Goal: Share content: Share content

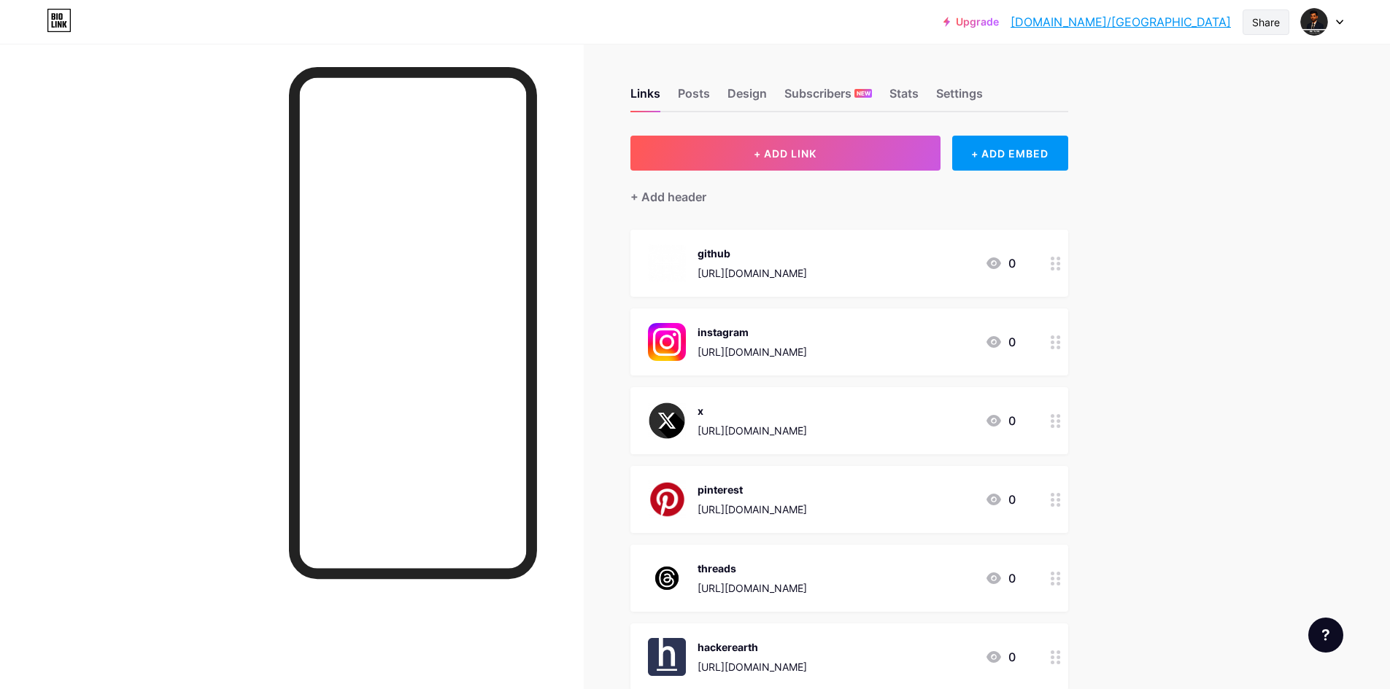
click at [1281, 20] on div "Share" at bounding box center [1265, 22] width 47 height 26
click at [1252, 67] on div "Copy link" at bounding box center [1179, 75] width 217 height 35
click at [1313, 22] on img at bounding box center [1313, 21] width 23 height 23
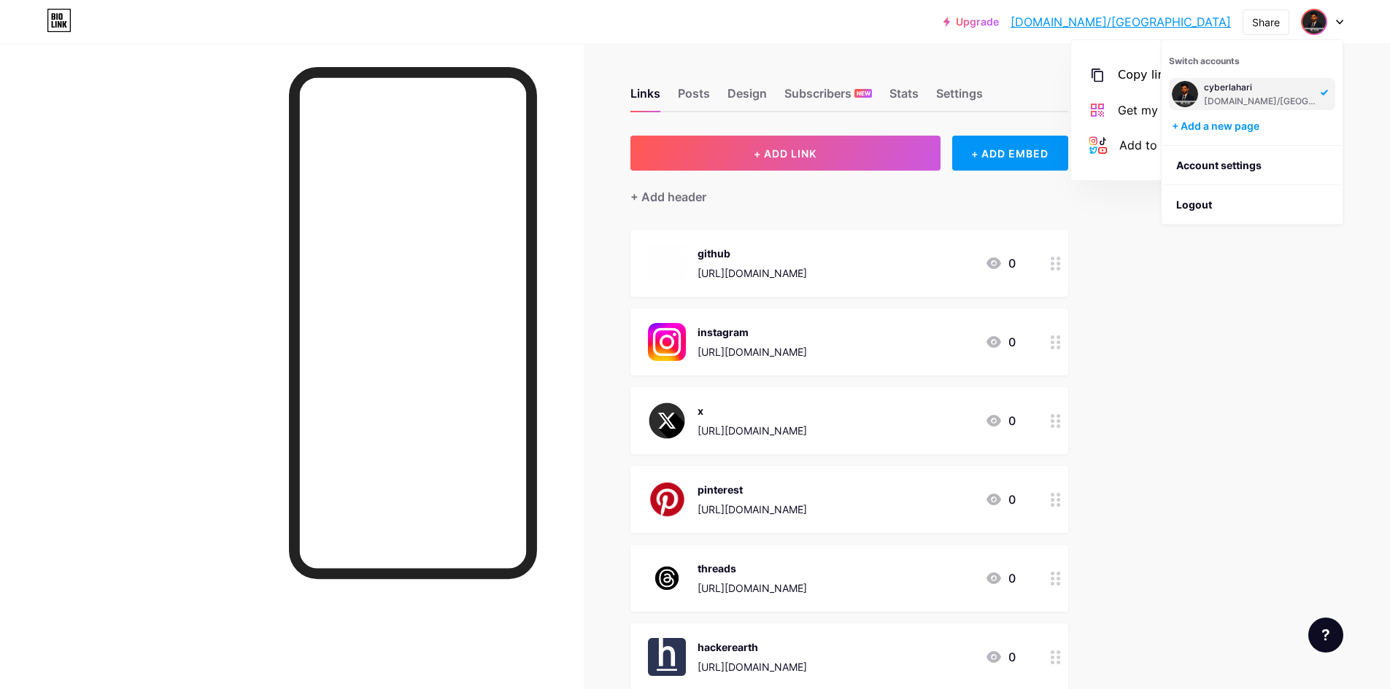
click at [1272, 91] on div "cyberlahari" at bounding box center [1260, 88] width 112 height 12
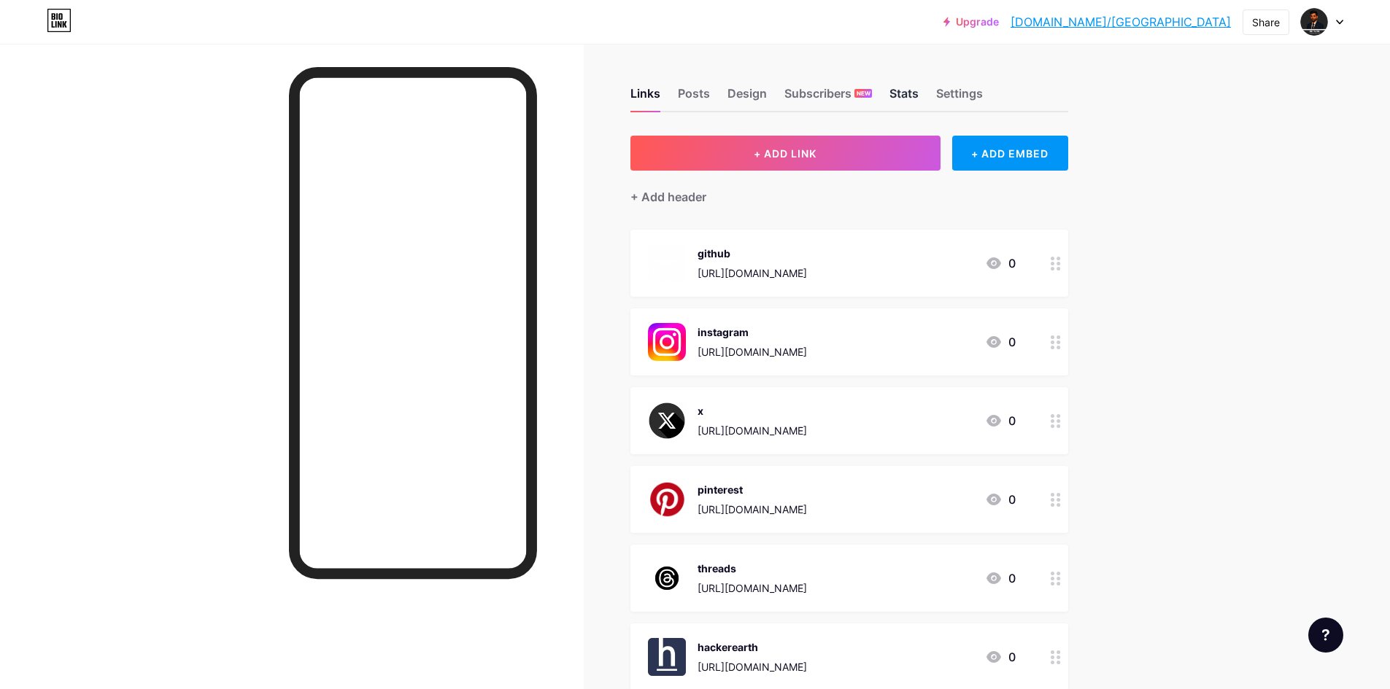
click at [897, 87] on div "Stats" at bounding box center [903, 98] width 29 height 26
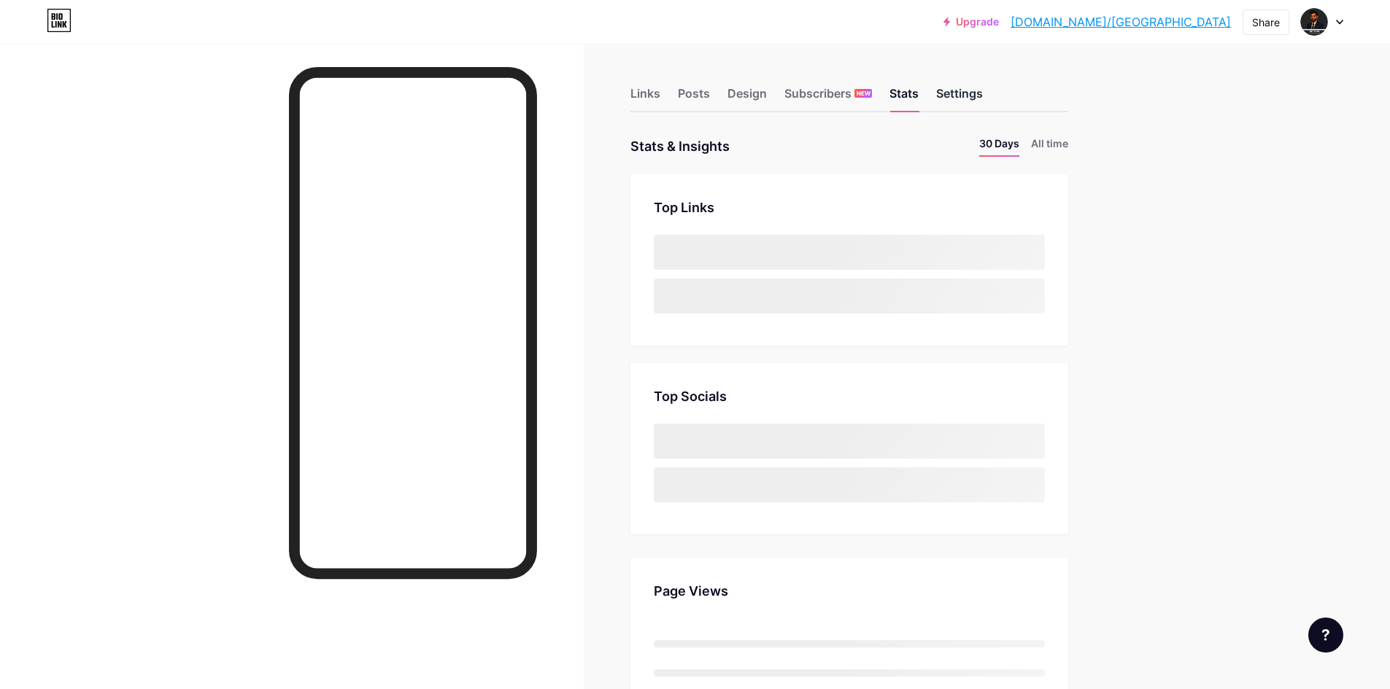
click at [951, 90] on div "Settings" at bounding box center [959, 98] width 47 height 26
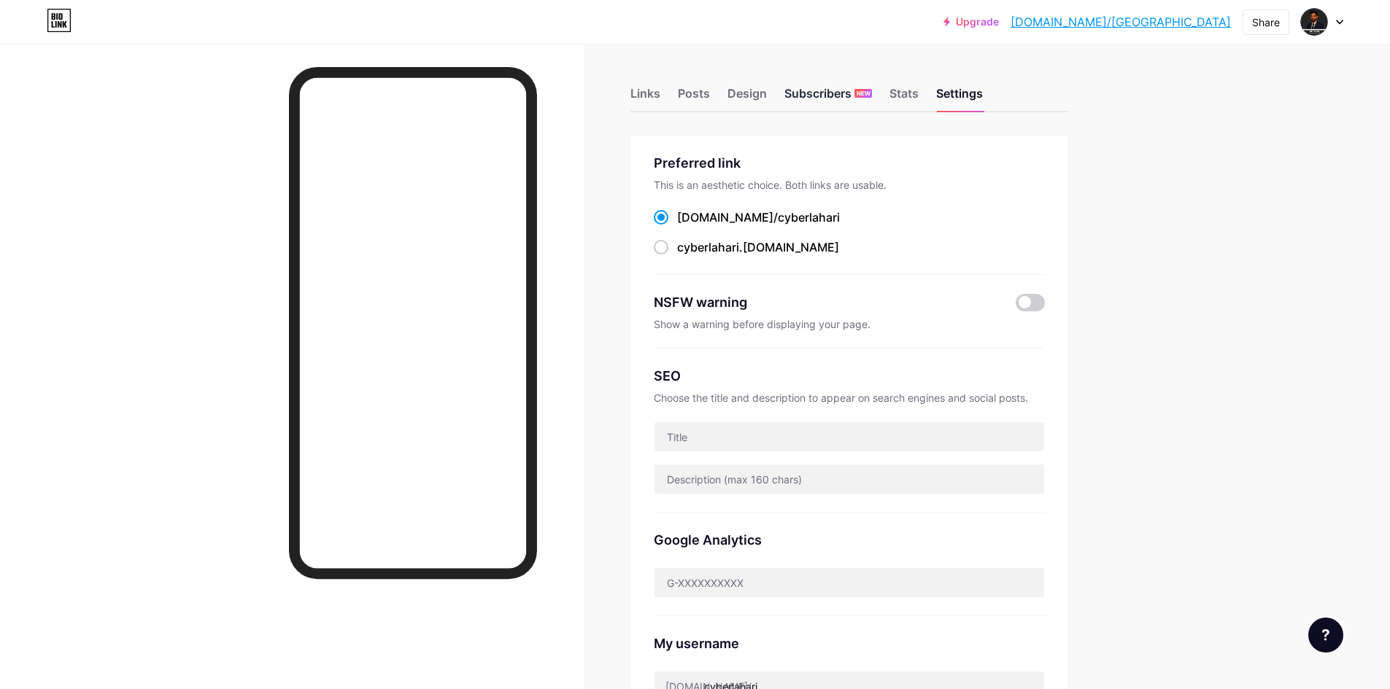
click at [815, 90] on div "Subscribers NEW" at bounding box center [828, 98] width 88 height 26
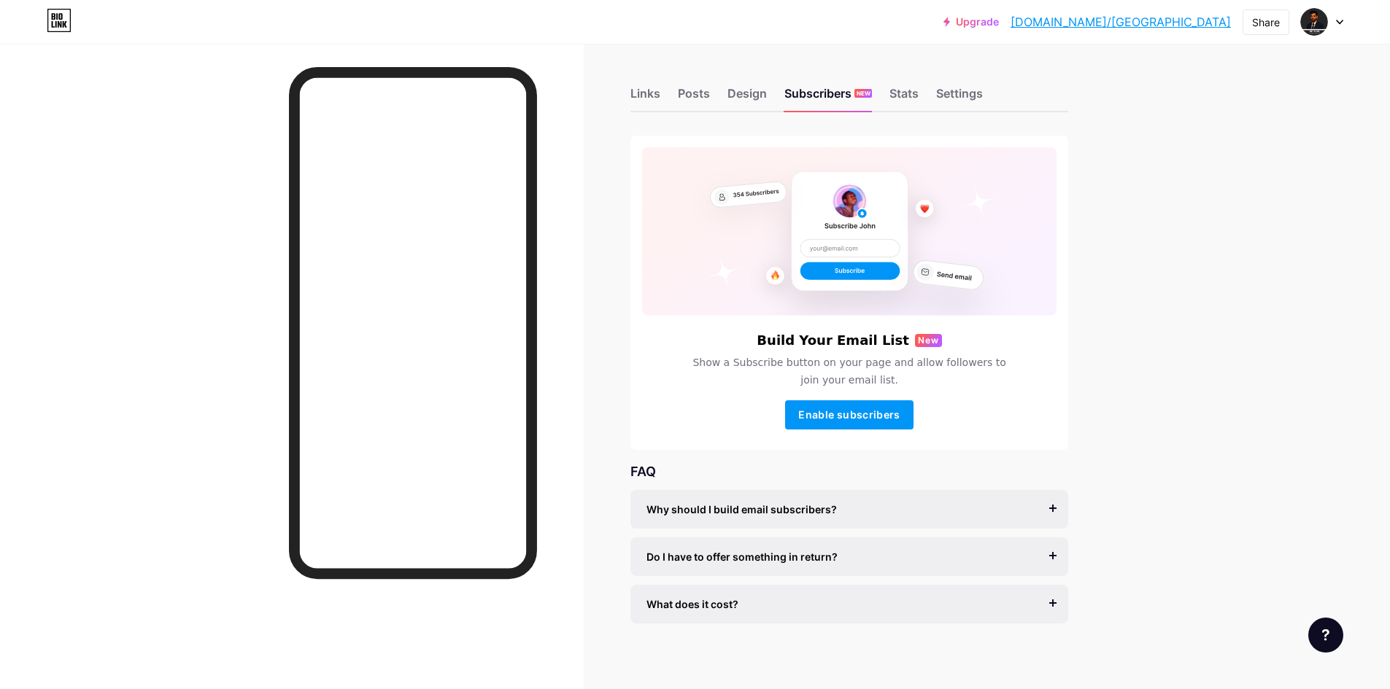
click at [772, 90] on div "Links Posts Design Subscribers NEW Stats Settings" at bounding box center [849, 86] width 438 height 51
click at [759, 99] on div "Design" at bounding box center [746, 98] width 39 height 26
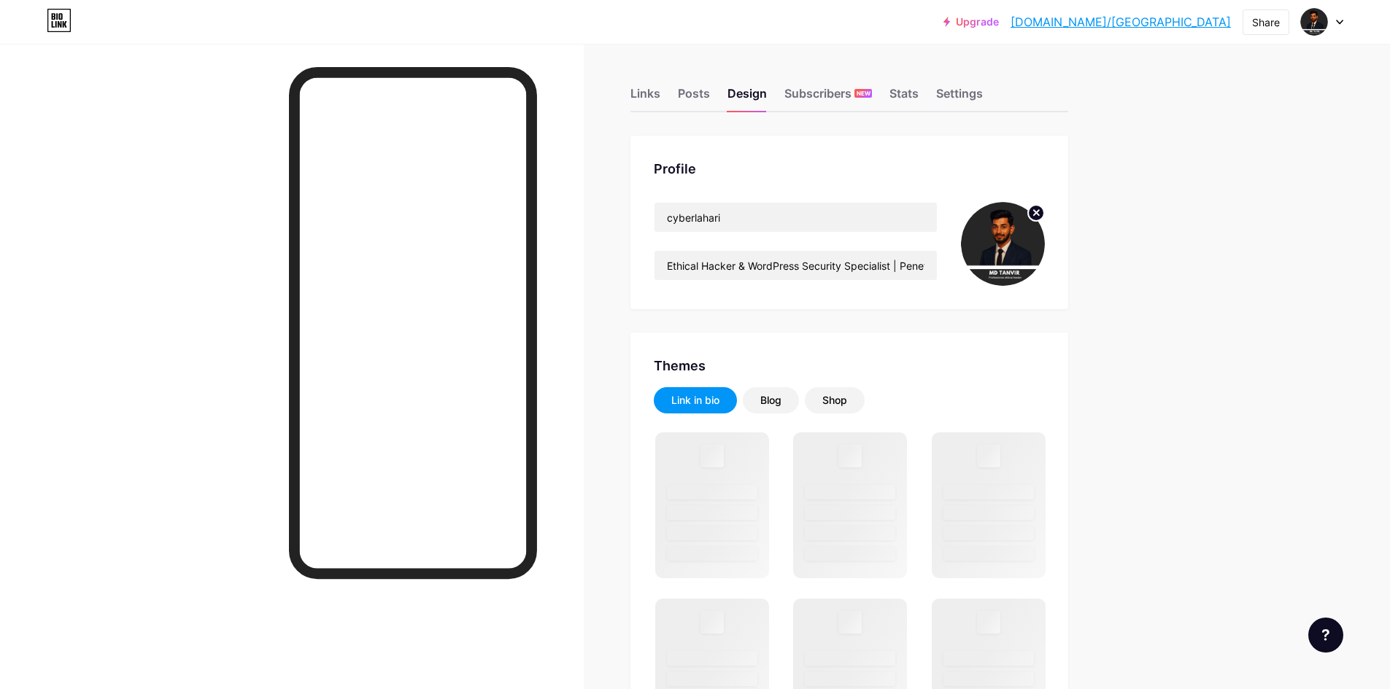
click at [1012, 263] on img at bounding box center [1003, 244] width 84 height 84
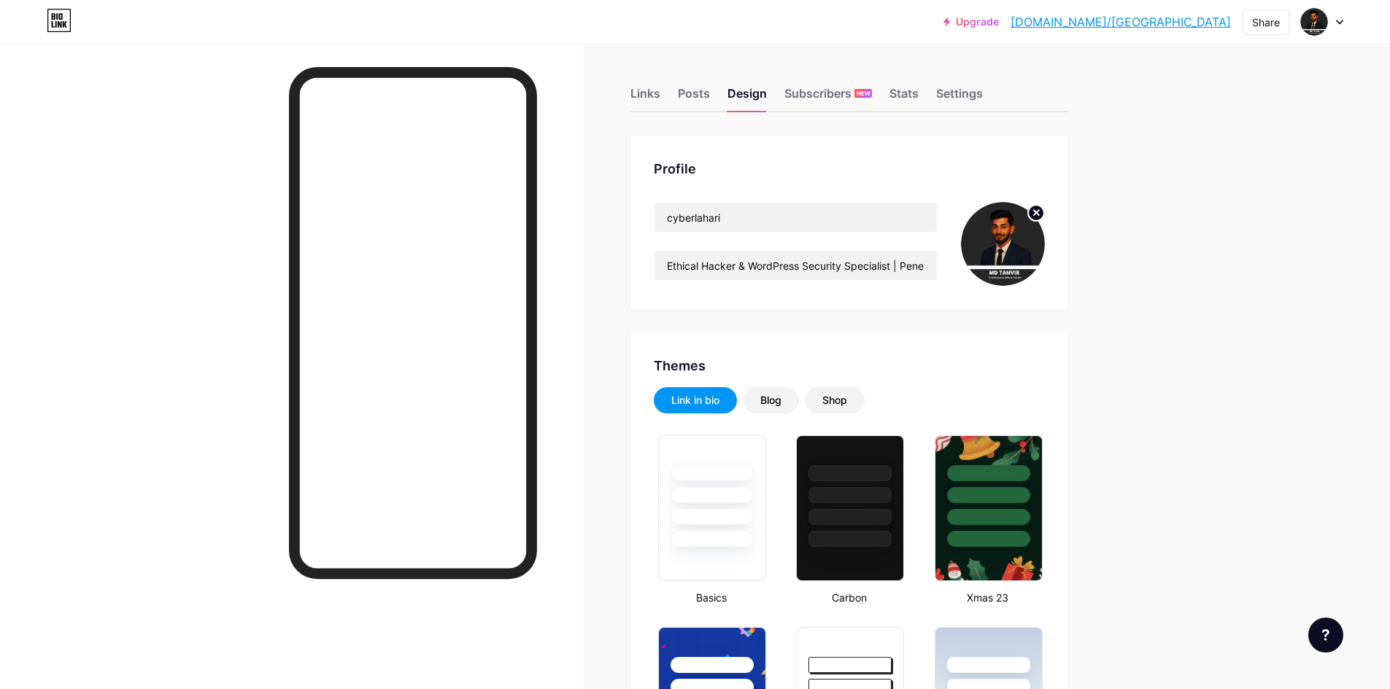
click at [1038, 212] on circle at bounding box center [1036, 213] width 16 height 16
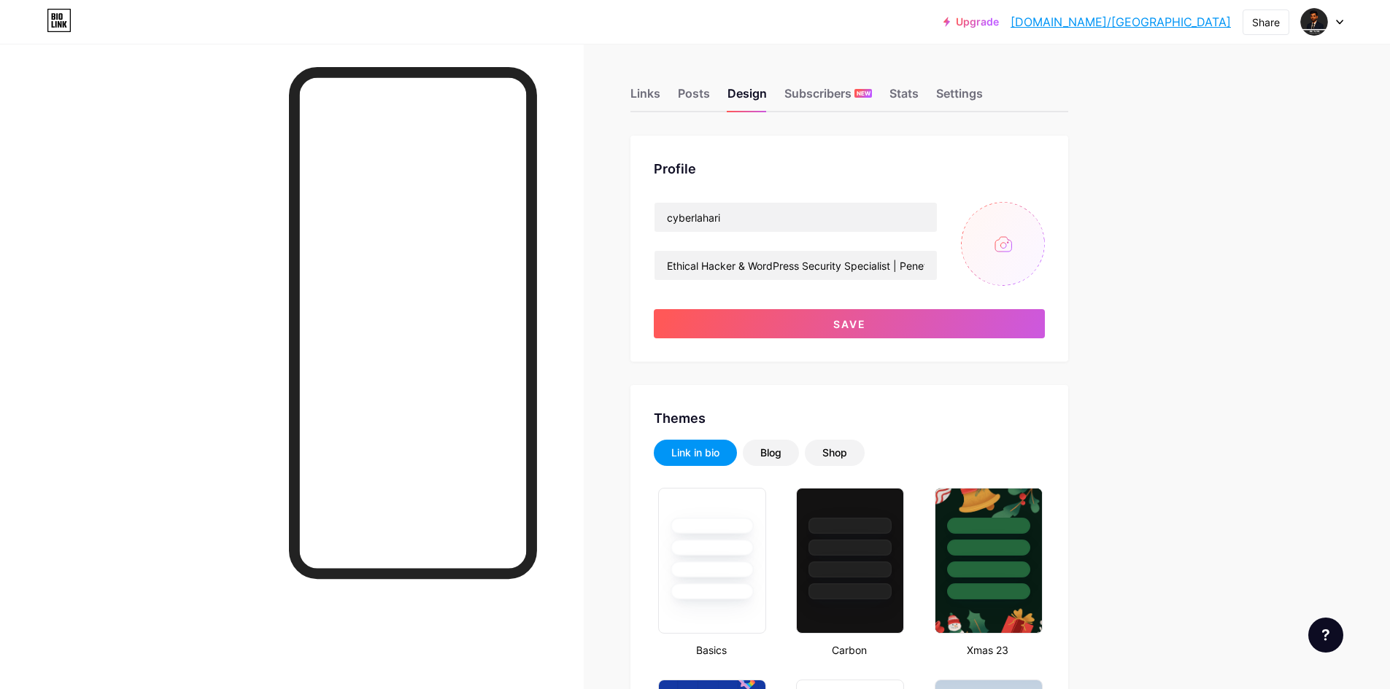
click at [1000, 249] on input "file" at bounding box center [1003, 244] width 84 height 84
type input "C:\fakepath\Screenshot [DATE] 222325.png"
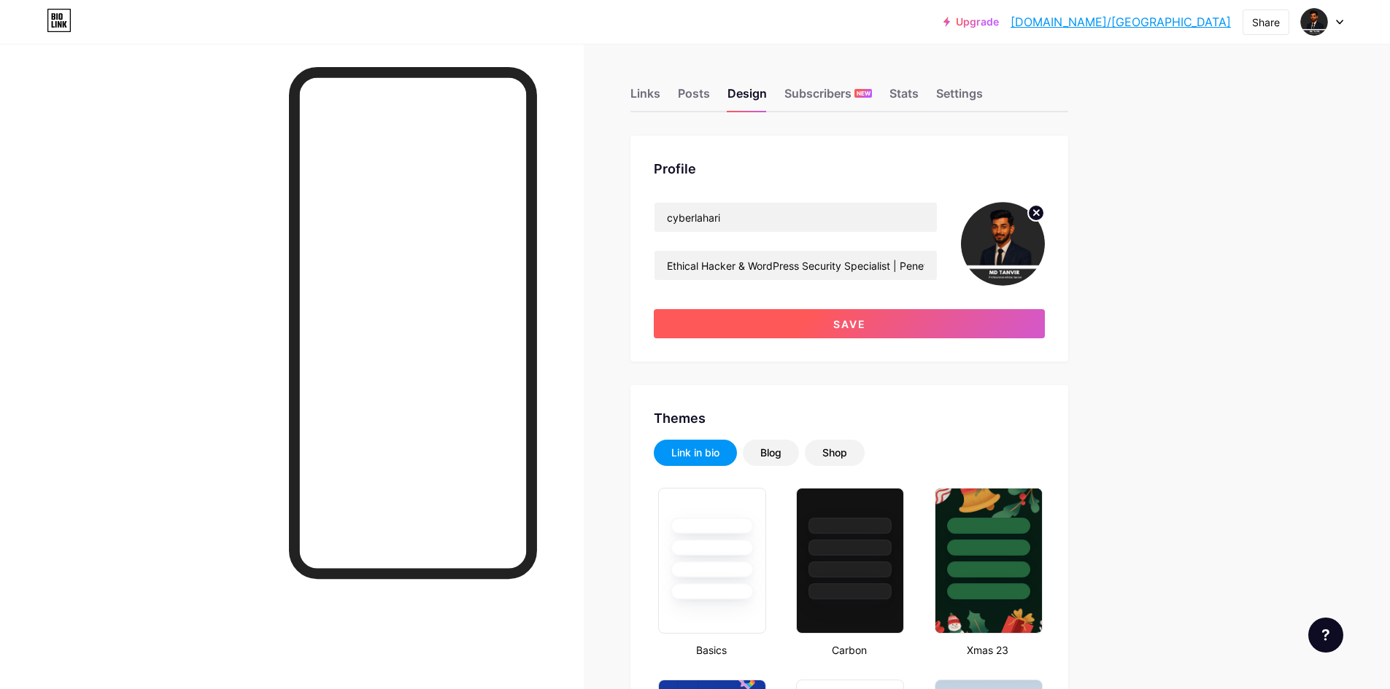
click at [871, 323] on button "Save" at bounding box center [849, 323] width 391 height 29
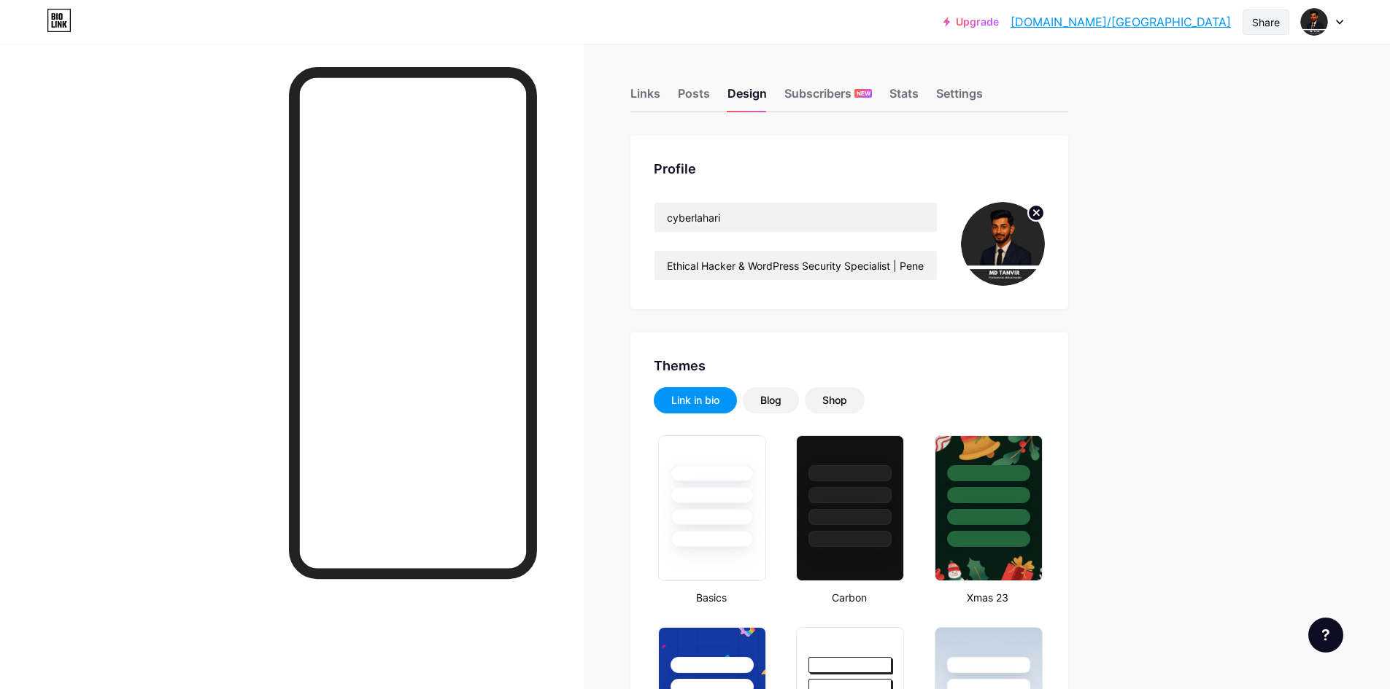
click at [1272, 20] on div "Share" at bounding box center [1266, 22] width 28 height 15
click at [1212, 92] on div "Copy link" at bounding box center [1179, 75] width 217 height 35
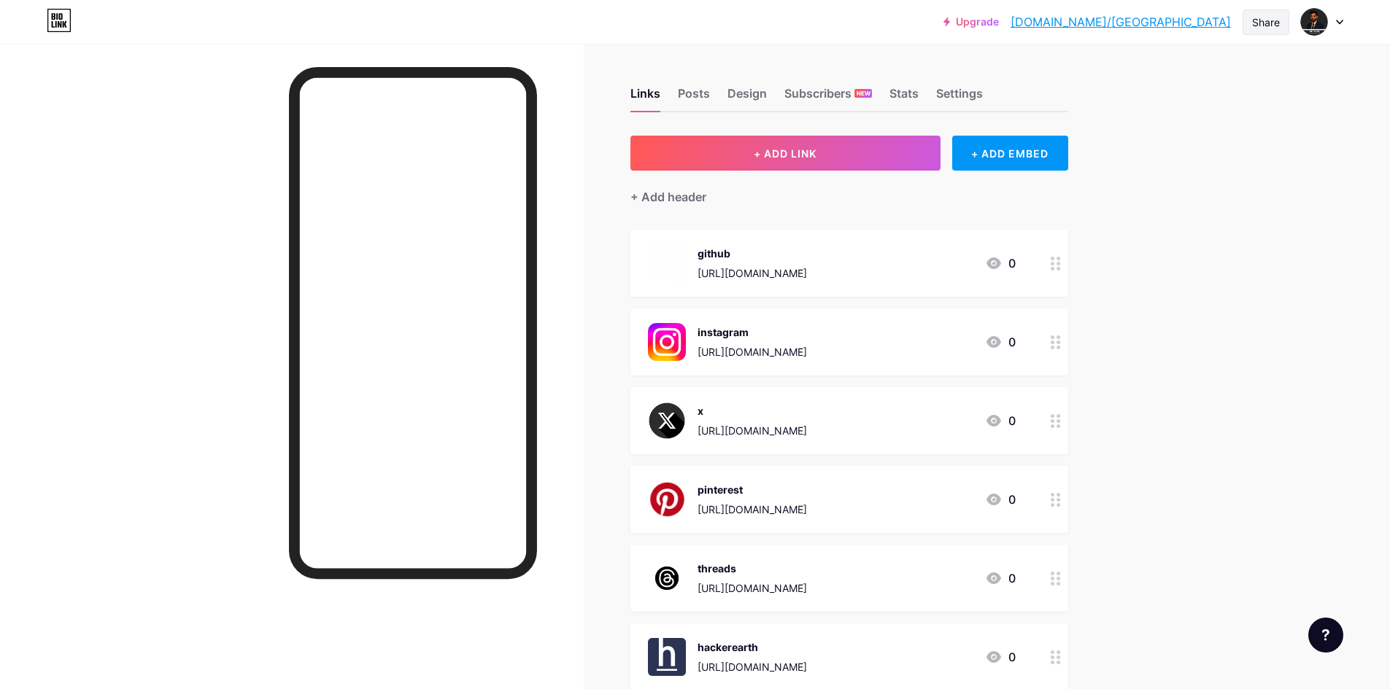
click at [1266, 18] on div "Share" at bounding box center [1266, 22] width 28 height 15
click at [1235, 107] on div "Get my QR code" at bounding box center [1179, 110] width 217 height 35
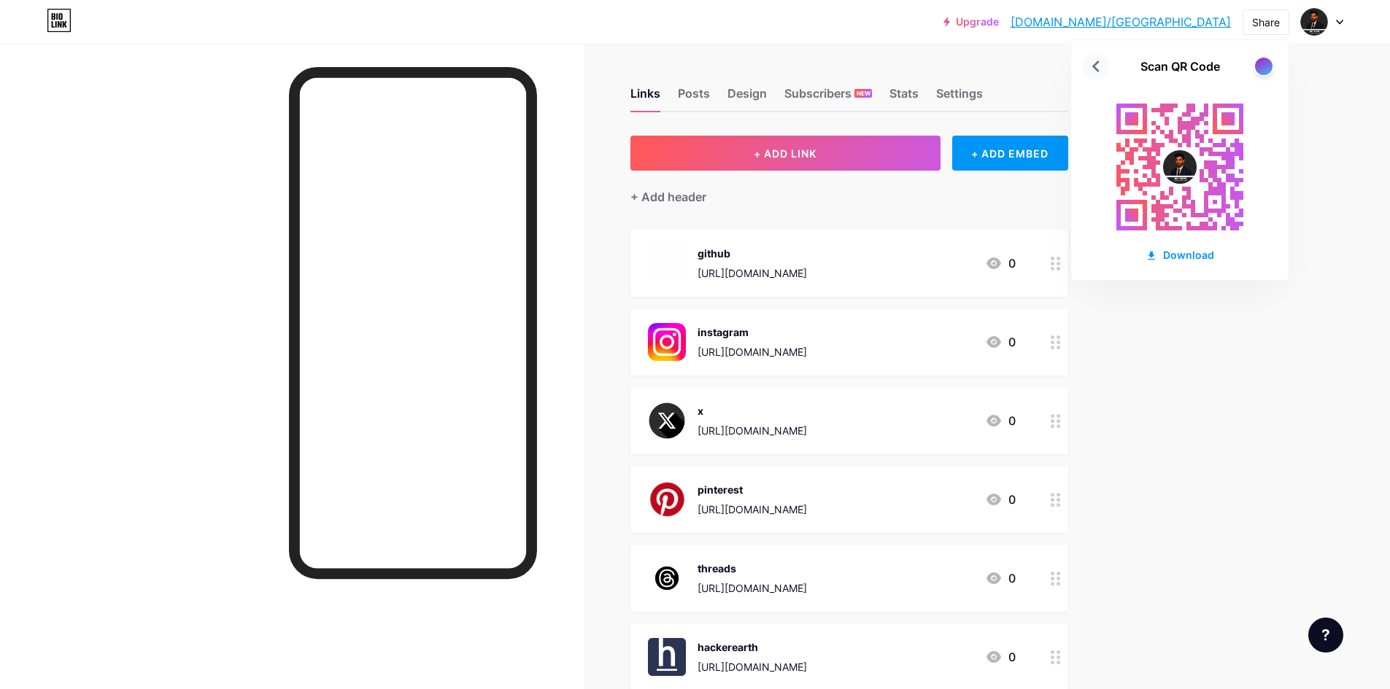
click at [1092, 56] on icon at bounding box center [1095, 66] width 23 height 23
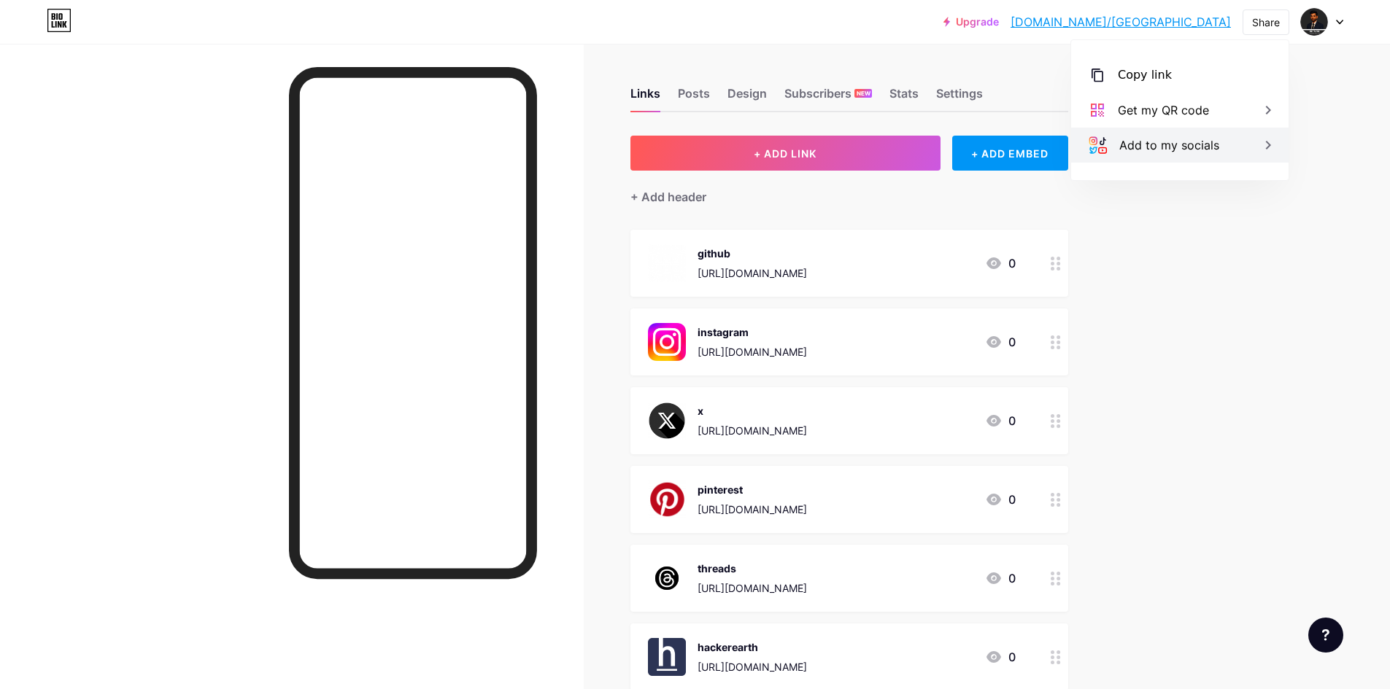
click at [1223, 138] on div "Add to my socials" at bounding box center [1179, 145] width 217 height 35
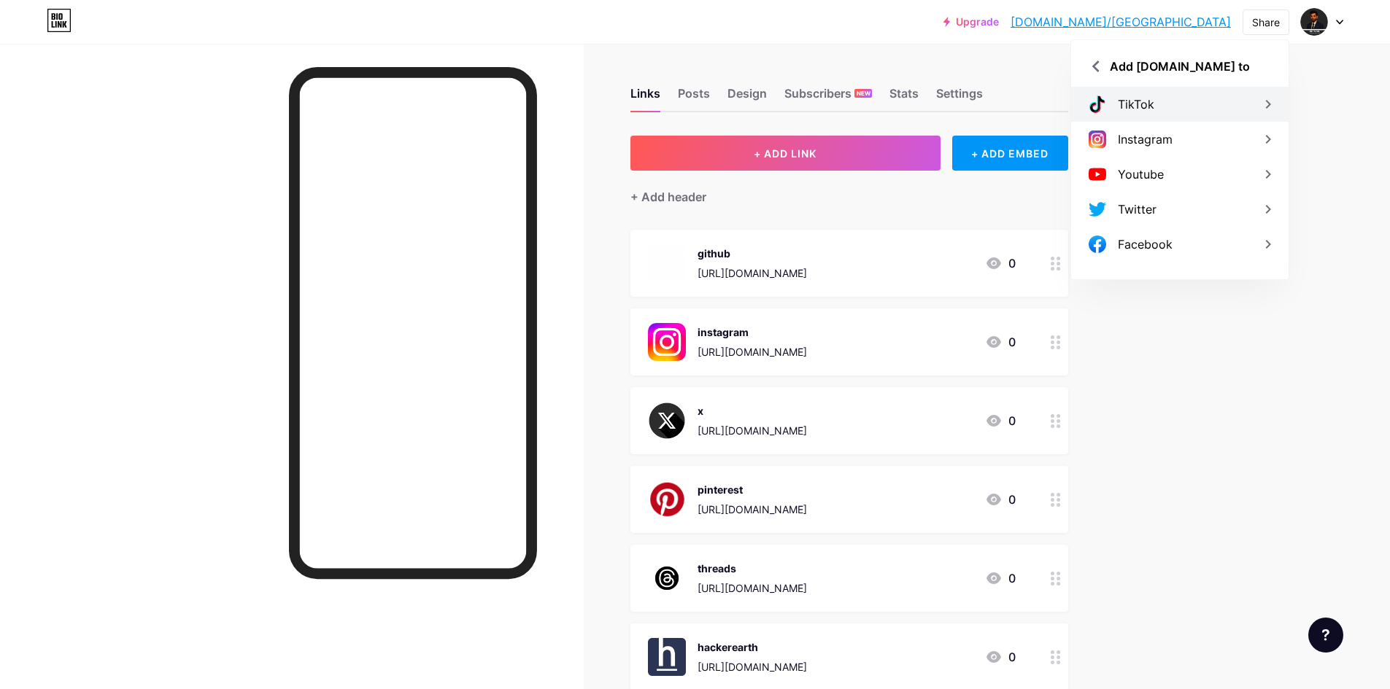
click at [1218, 104] on div "TikTok" at bounding box center [1179, 104] width 217 height 35
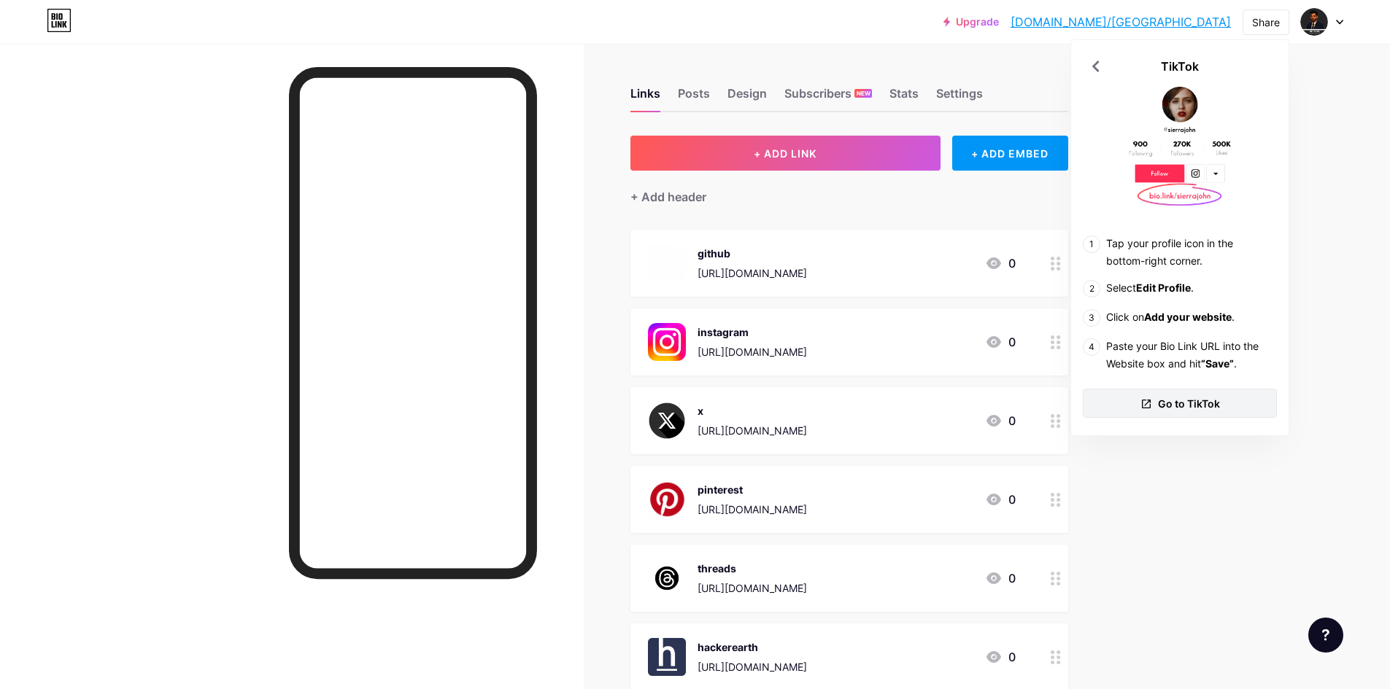
click at [1160, 403] on span "Go to TikTok" at bounding box center [1189, 403] width 62 height 15
click at [1090, 61] on icon at bounding box center [1095, 66] width 23 height 23
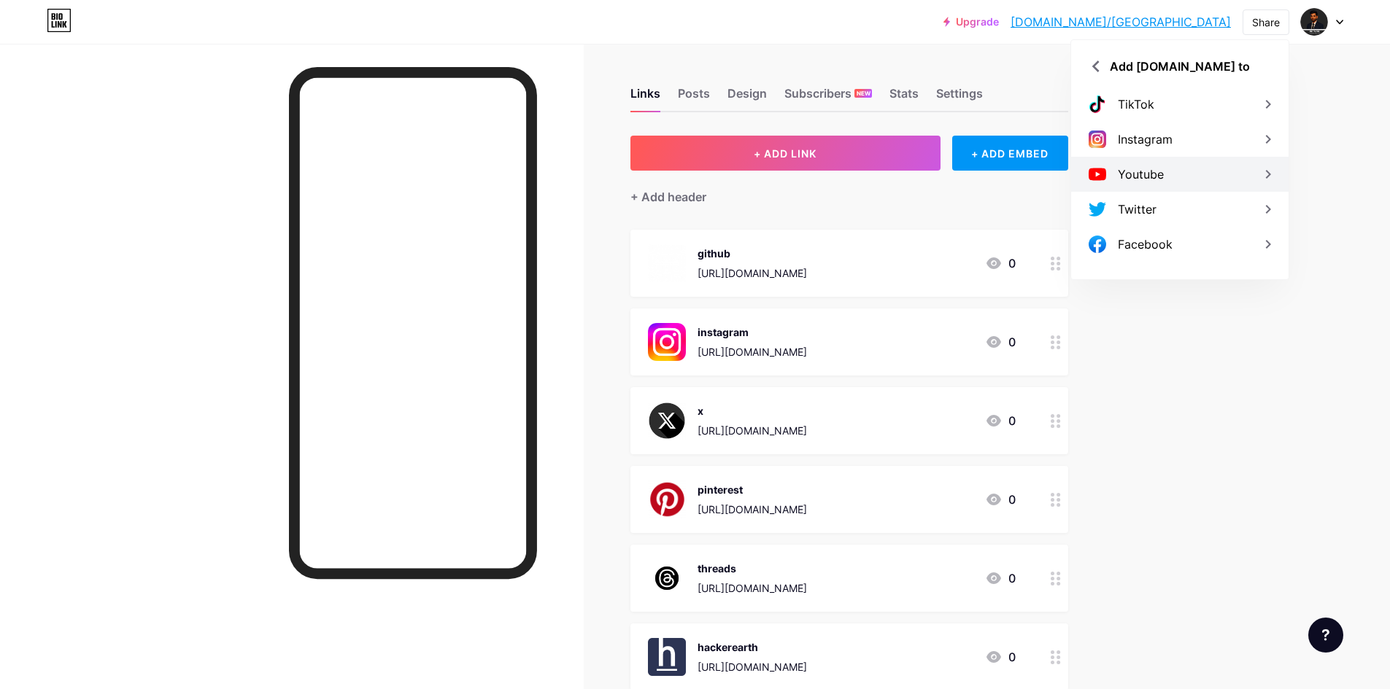
click at [1159, 177] on div "Youtube" at bounding box center [1140, 175] width 46 height 18
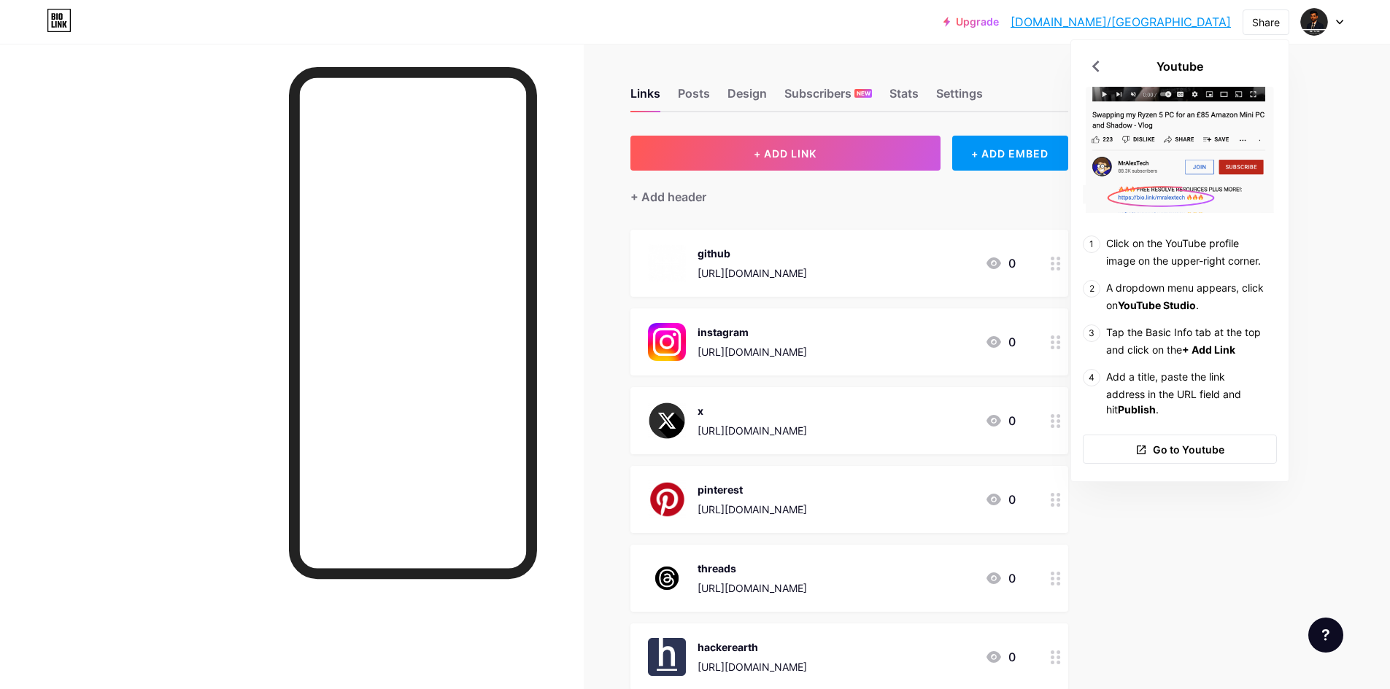
drag, startPoint x: 1091, startPoint y: 58, endPoint x: 1102, endPoint y: 81, distance: 25.8
click at [1092, 60] on icon at bounding box center [1095, 66] width 23 height 23
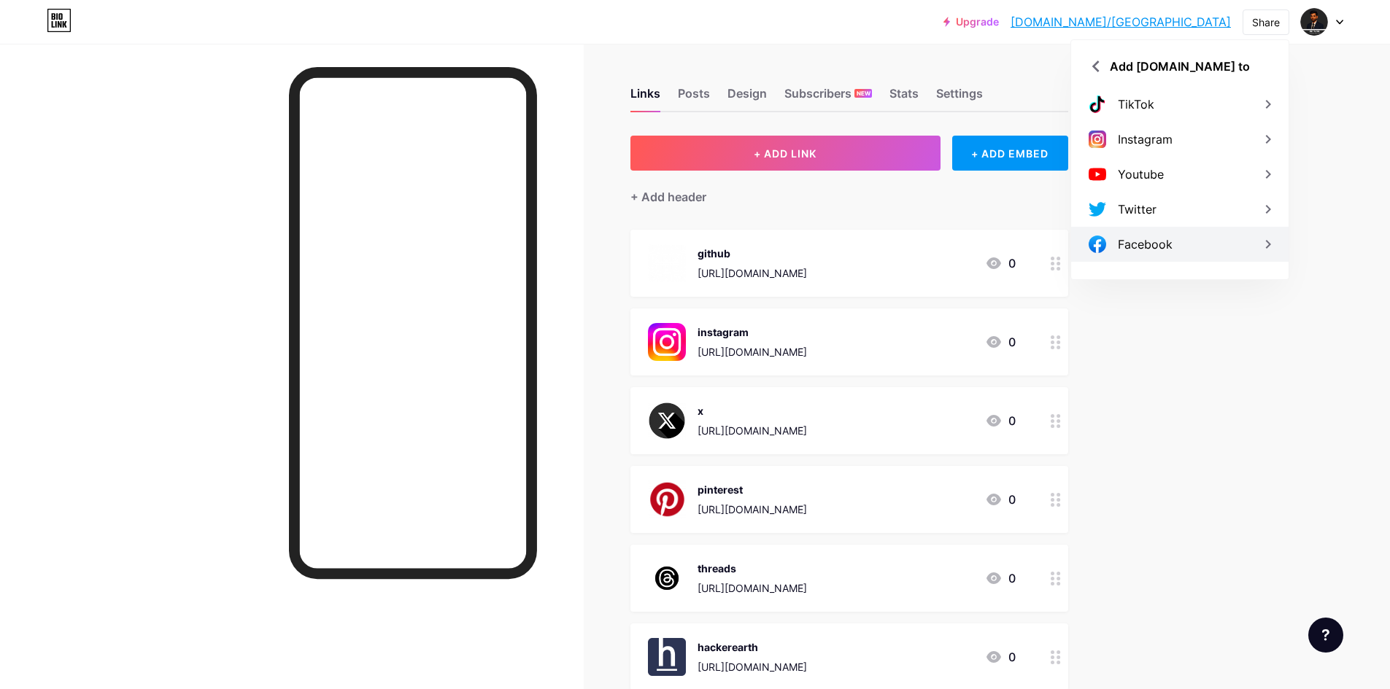
click at [1155, 238] on div "Facebook" at bounding box center [1144, 245] width 55 height 18
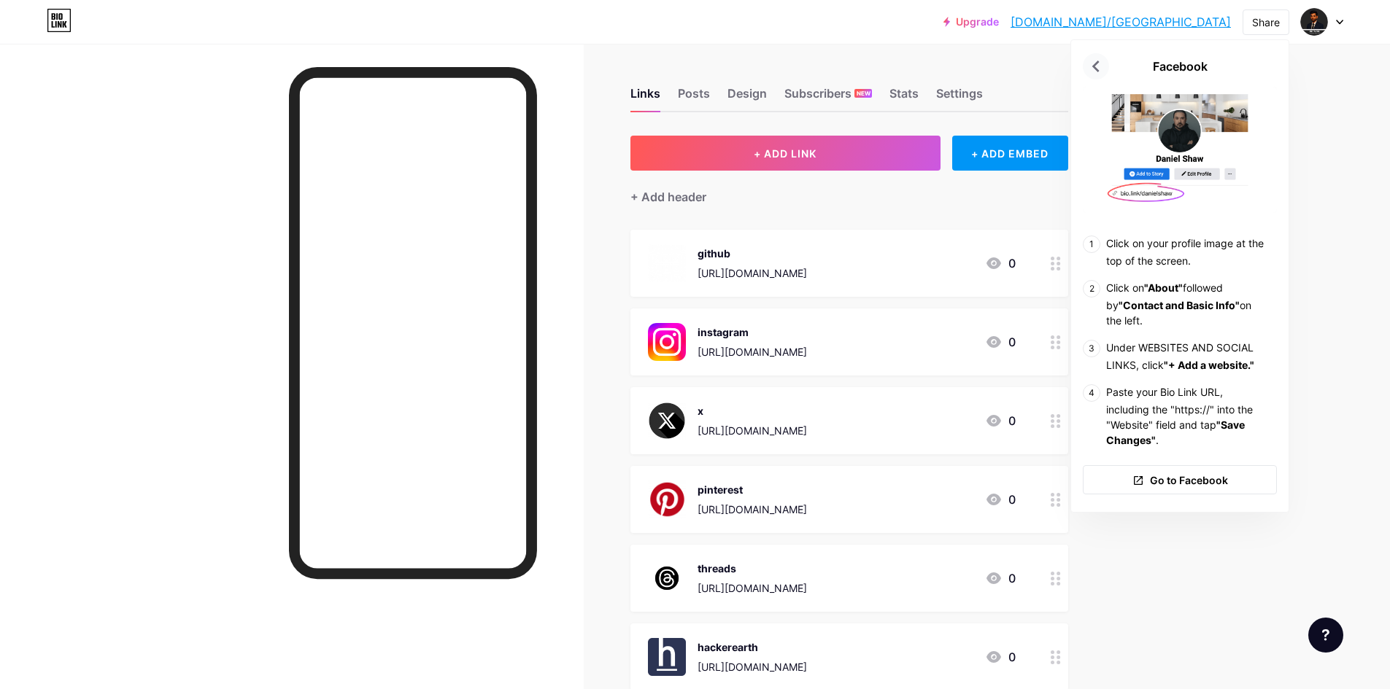
click at [1094, 63] on icon at bounding box center [1095, 66] width 23 height 23
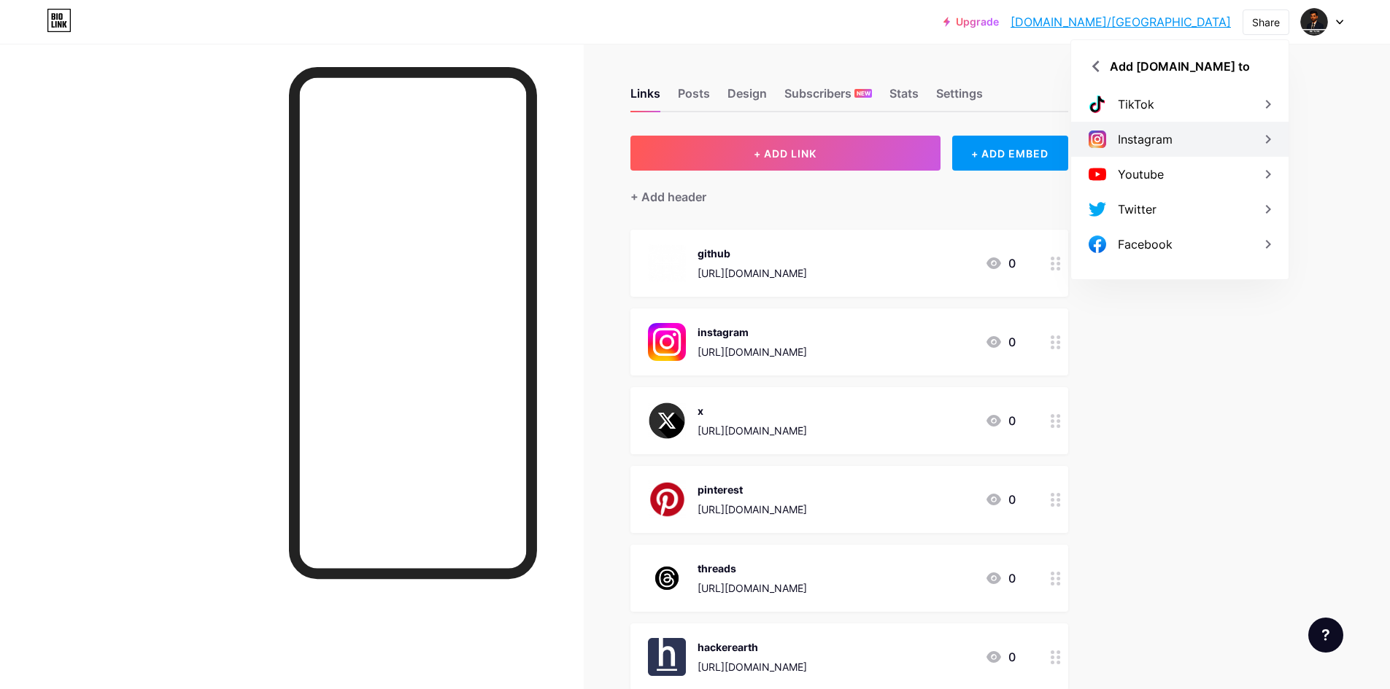
click at [1149, 133] on div "Instagram" at bounding box center [1144, 140] width 55 height 18
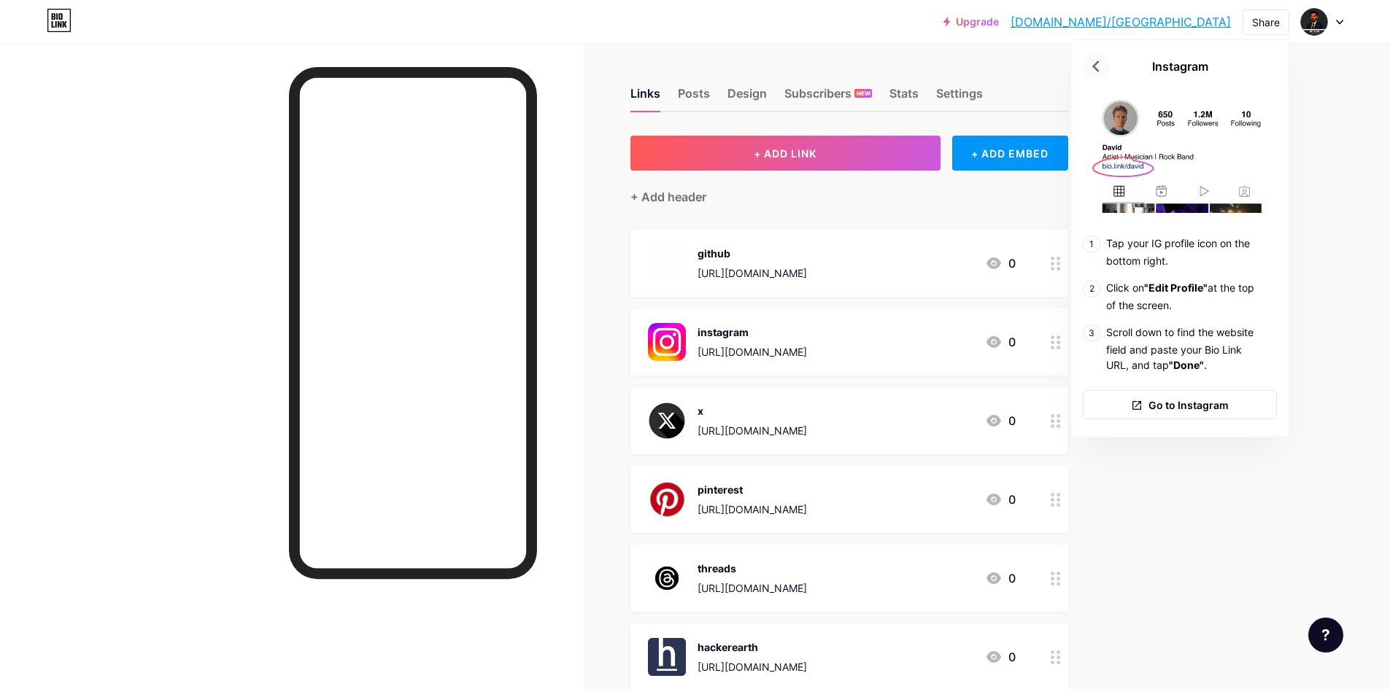
click at [1089, 65] on icon at bounding box center [1095, 66] width 23 height 23
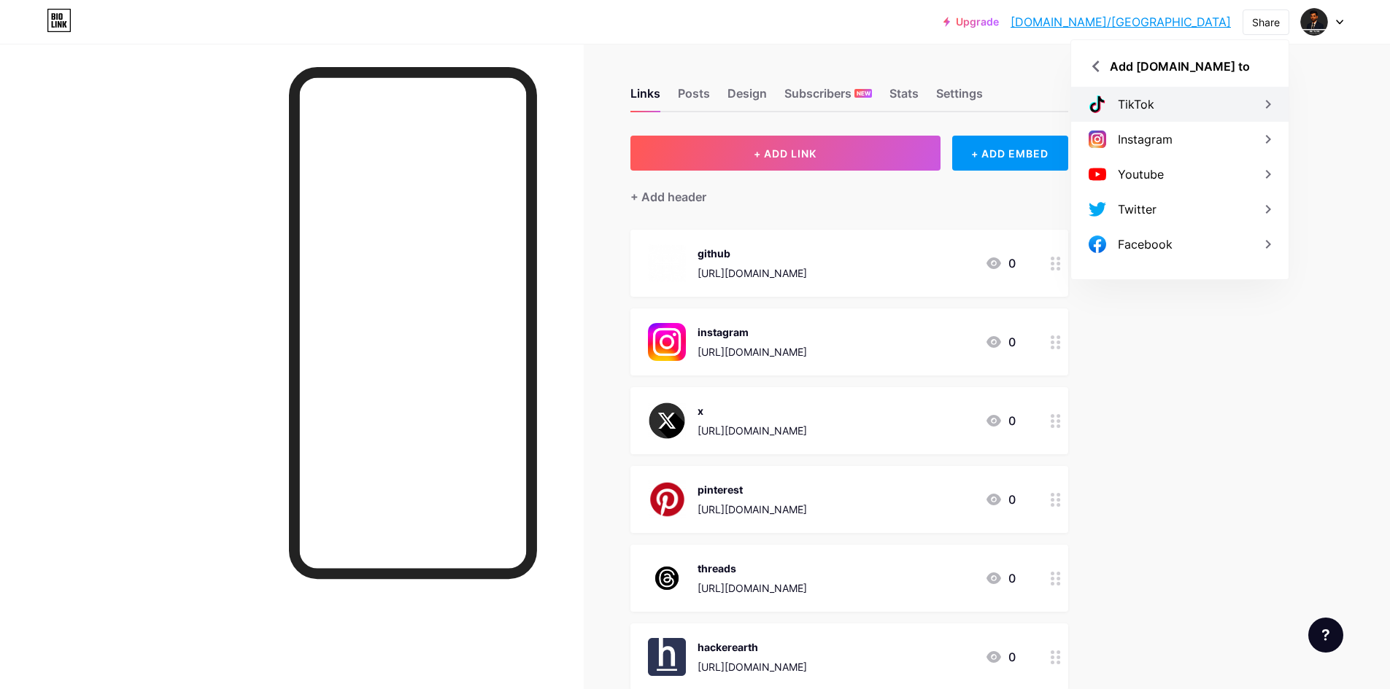
click at [1142, 113] on div "TikTok" at bounding box center [1179, 104] width 217 height 35
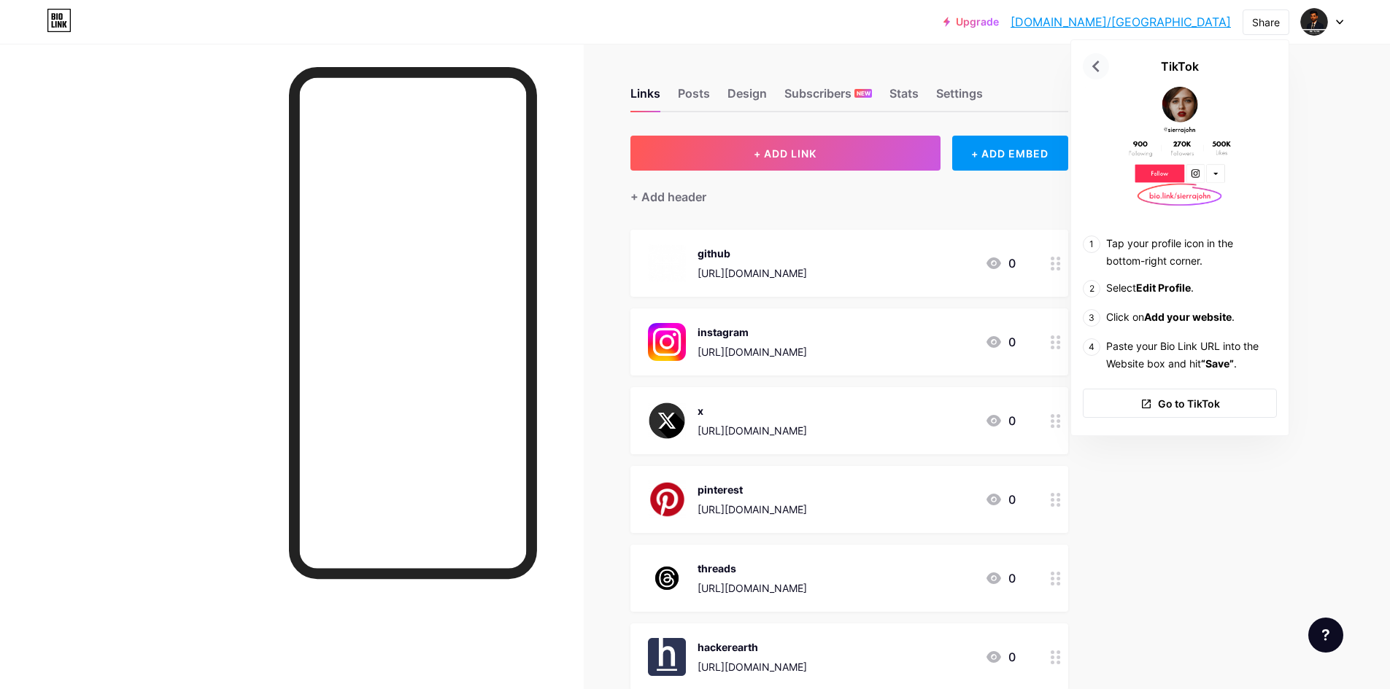
click at [1096, 69] on icon at bounding box center [1095, 67] width 7 height 12
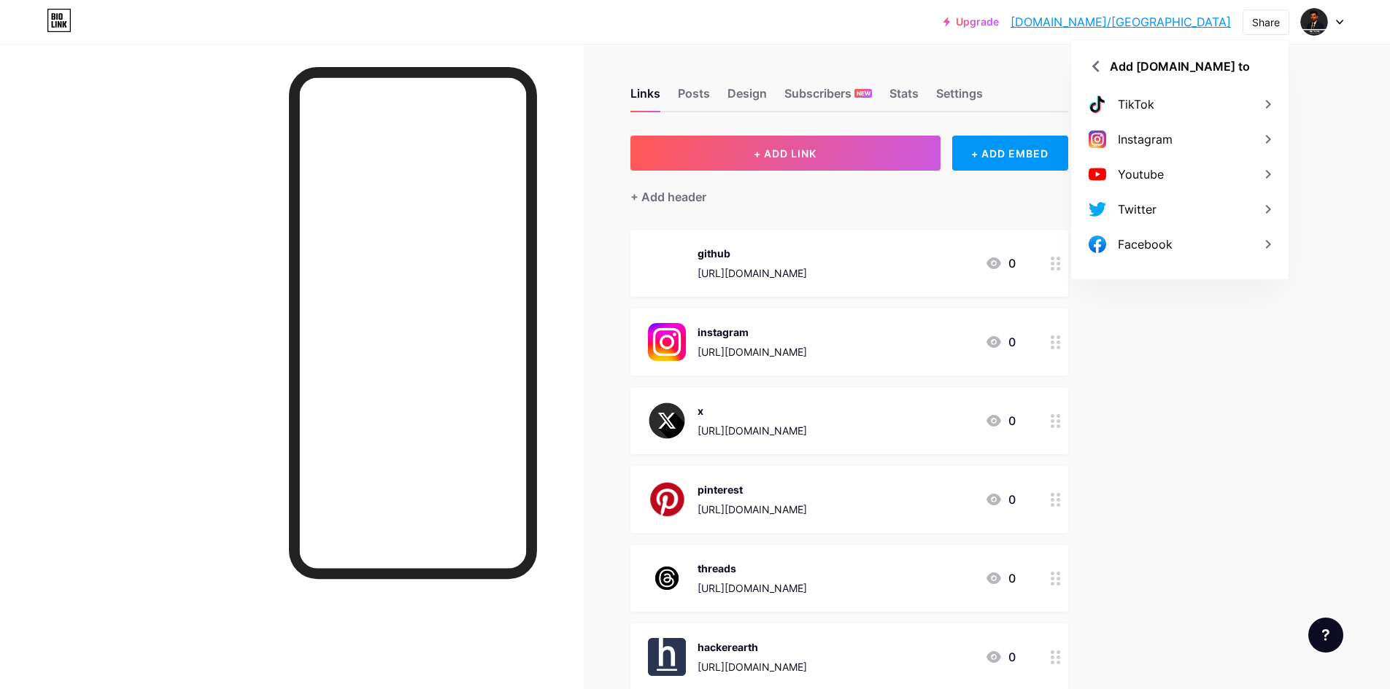
click at [1340, 190] on div "Upgrade bio.link/cyberl... bio.link/cyberlahari Share Add bio.link to TikTok In…" at bounding box center [695, 675] width 1390 height 1351
